Goal: Task Accomplishment & Management: Manage account settings

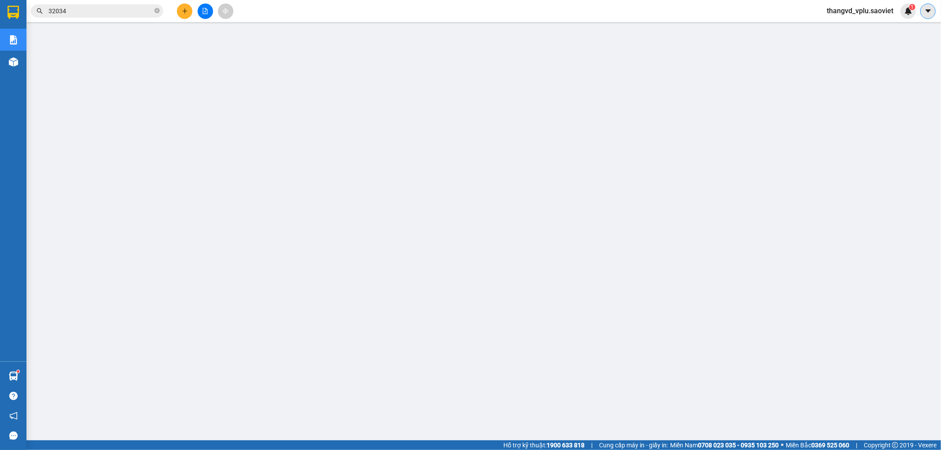
click at [930, 10] on icon "caret-down" at bounding box center [928, 11] width 8 height 8
click at [846, 2] on div "Kết quả tìm kiếm ( 109 ) Bộ lọc Mã ĐH Trạng thái Món hàng Thu hộ Tổng cước Chưa…" at bounding box center [470, 11] width 941 height 22
click at [850, 9] on span "thangvd_vplu.saoviet" at bounding box center [859, 10] width 81 height 11
click at [850, 26] on span "Đăng xuất" at bounding box center [864, 27] width 62 height 10
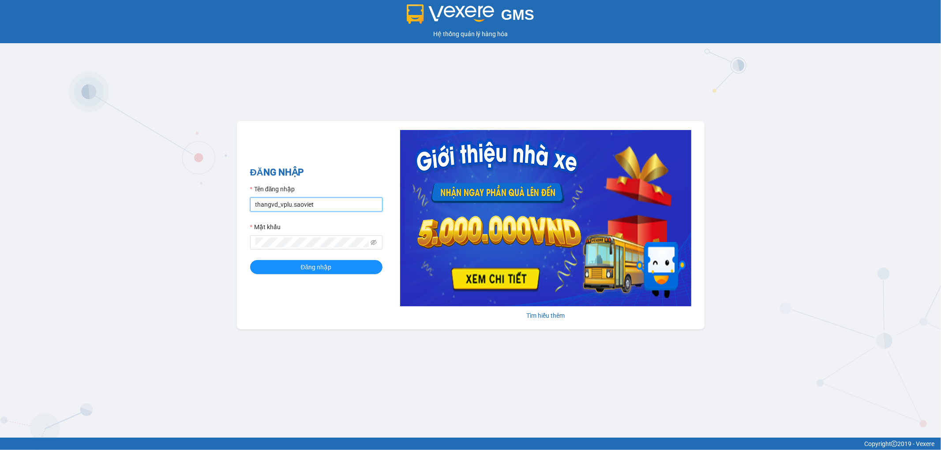
click at [356, 204] on input "thangvd_vplu.saoviet" at bounding box center [316, 205] width 132 height 14
click at [28, 209] on div "GMS Hệ thống quản lý hàng hóa ĐĂNG NHẬP Tên đăng nhập thangvd_vplu.saoviet Mật …" at bounding box center [470, 219] width 941 height 438
click at [340, 206] on input "thangvd_vplu.saoviet" at bounding box center [316, 205] width 132 height 14
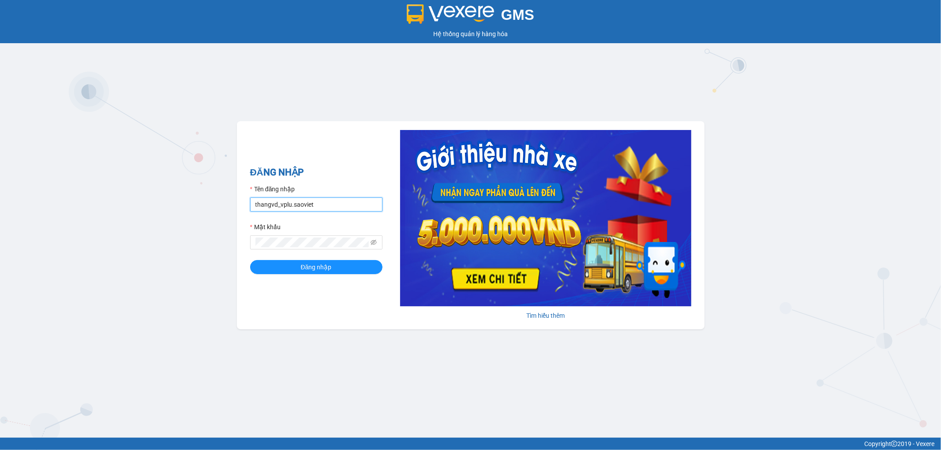
click at [340, 206] on input "thangvd_vplu.saoviet" at bounding box center [316, 205] width 132 height 14
click at [348, 207] on input "thangvd_vplu.saoviet" at bounding box center [316, 205] width 132 height 14
type input "nhungltn_bvlu.saoviet"
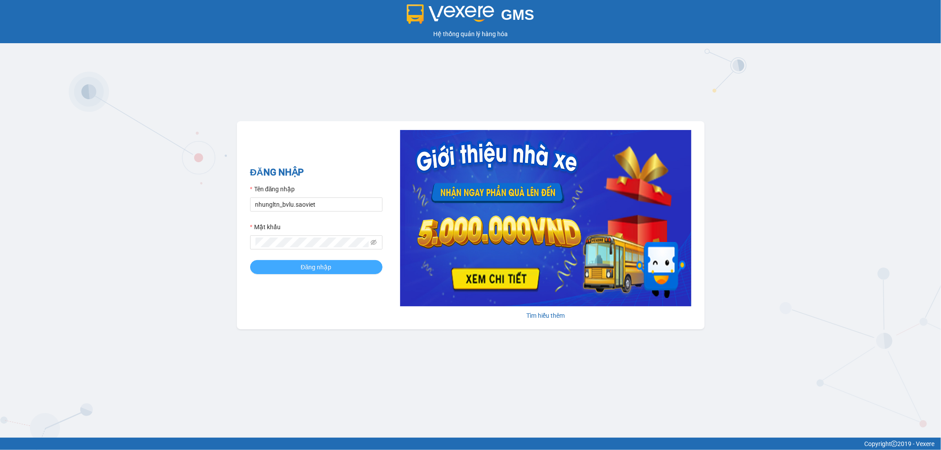
click at [284, 267] on button "Đăng nhập" at bounding box center [316, 267] width 132 height 14
